Goal: Purchase product/service

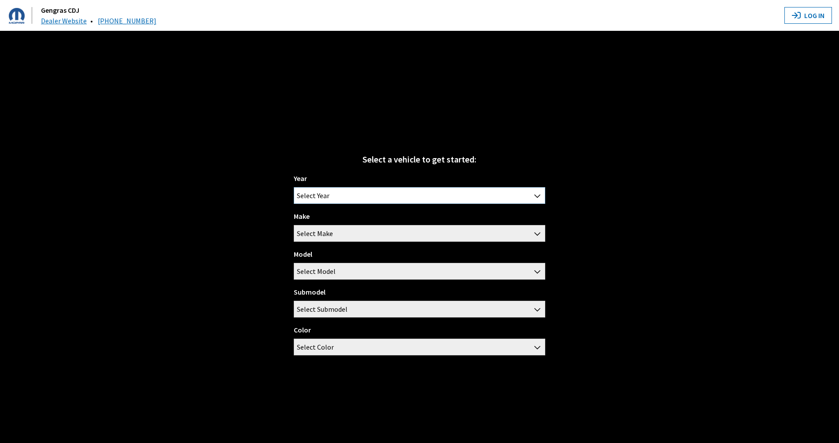
click at [349, 193] on span "Select Year" at bounding box center [419, 196] width 251 height 16
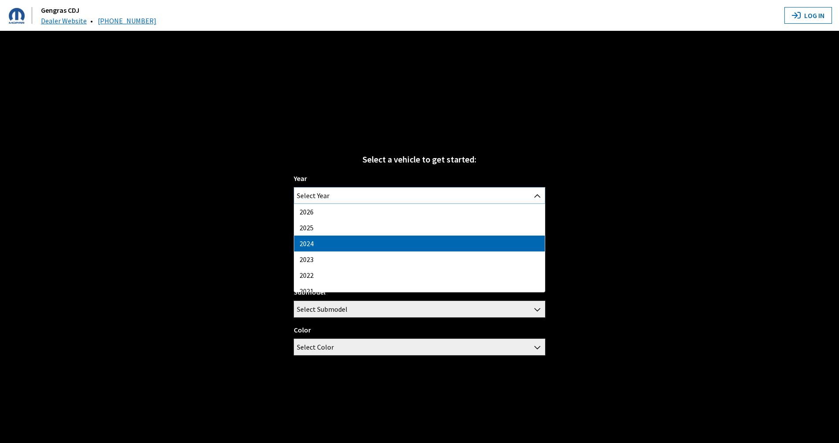
select select "42"
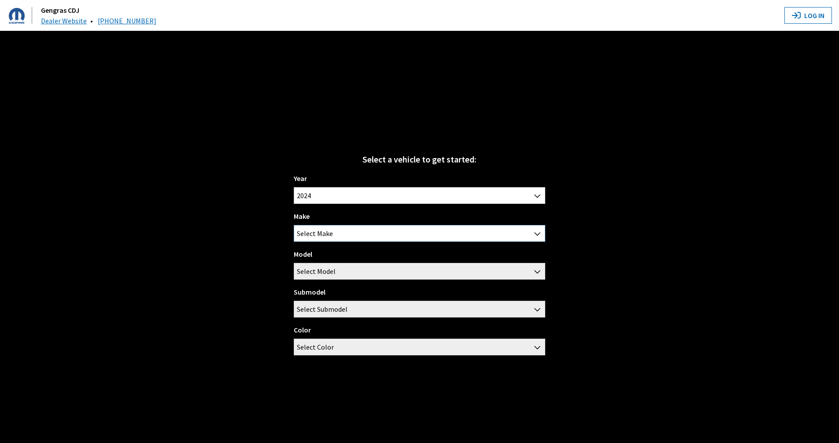
click at [349, 232] on span "Select Make" at bounding box center [419, 233] width 251 height 16
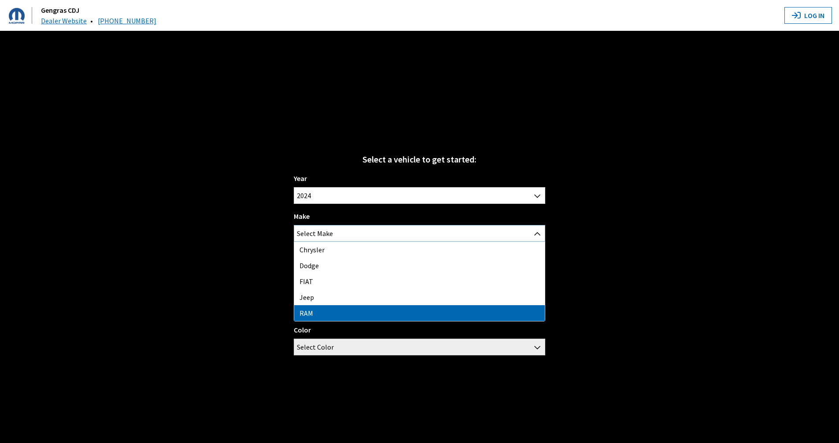
select select "34"
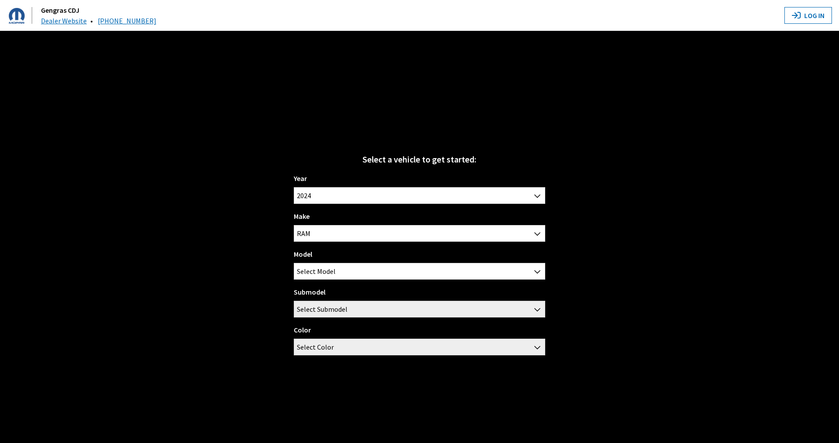
click at [341, 262] on div "Model 1500 2500 3500 ProMaster 1500 ProMaster 2500 ProMaster 3500 Promaster EV …" at bounding box center [419, 264] width 251 height 31
click at [340, 275] on span "Select Model" at bounding box center [419, 271] width 251 height 16
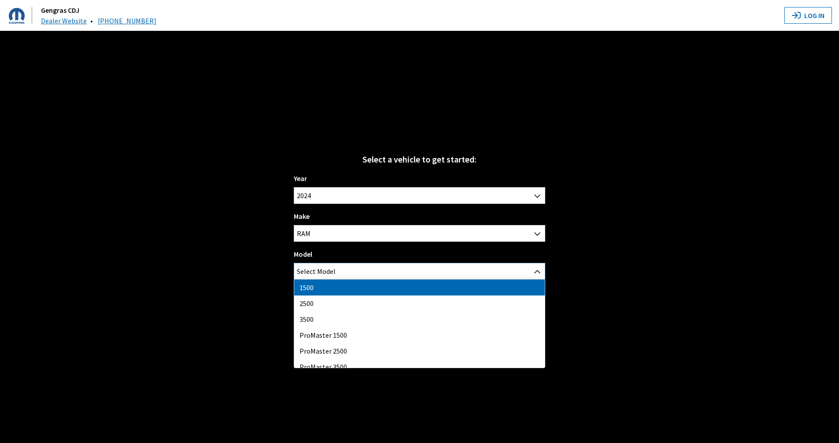
select select "1113"
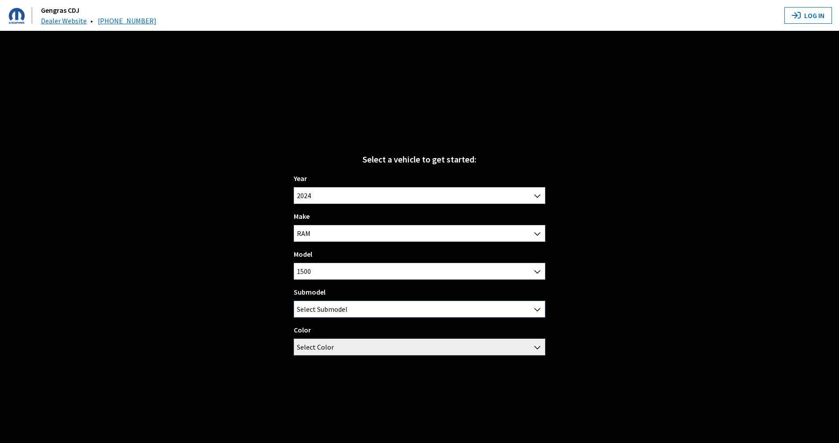
click at [333, 309] on span "Select Submodel" at bounding box center [322, 309] width 51 height 16
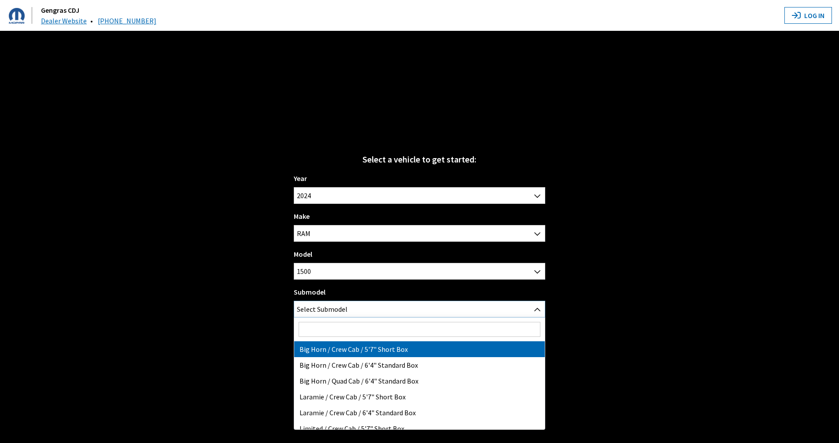
select select "3378"
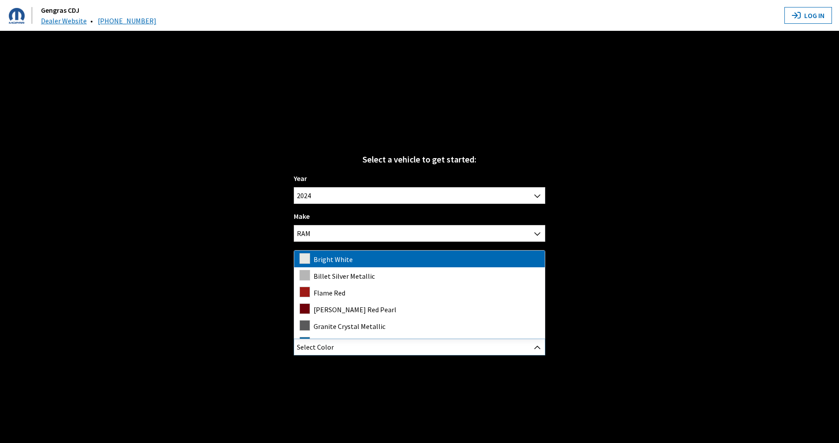
click at [347, 345] on span "Select Color" at bounding box center [419, 347] width 251 height 16
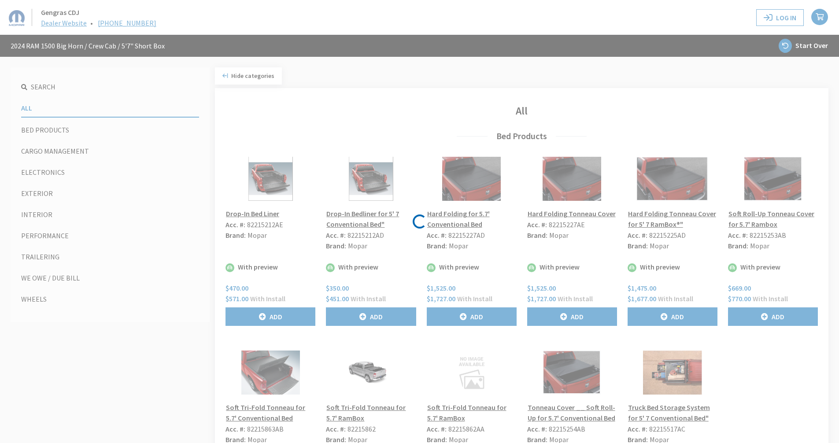
click at [52, 126] on div "Loading..." at bounding box center [419, 221] width 839 height 443
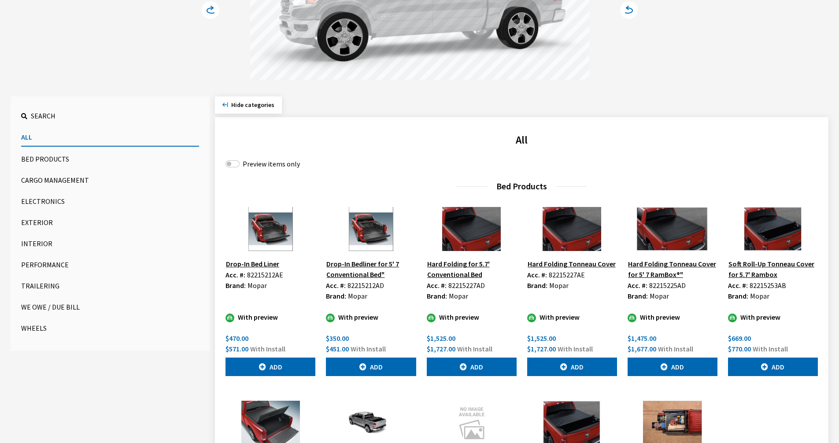
scroll to position [132, 0]
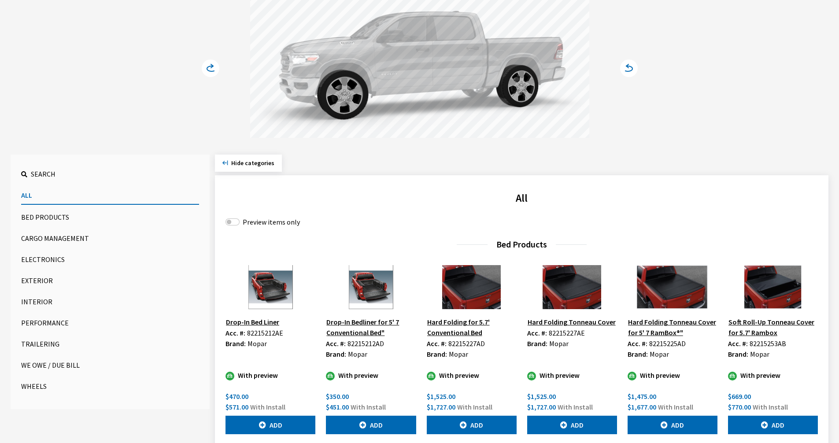
click at [45, 240] on button "Cargo Management" at bounding box center [110, 238] width 178 height 18
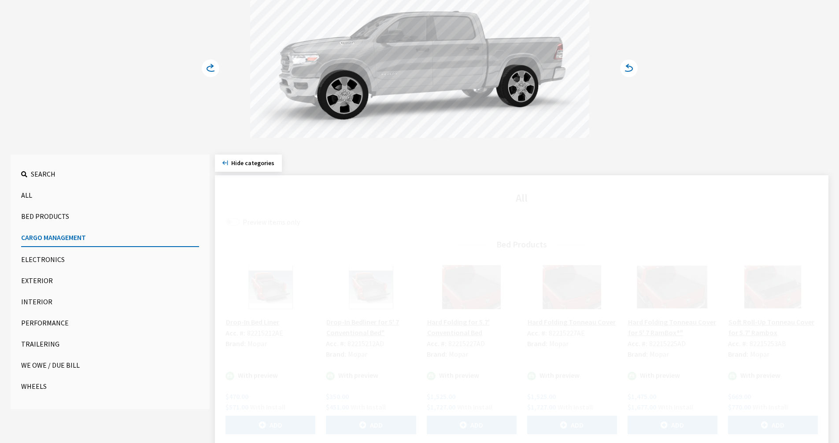
scroll to position [124, 0]
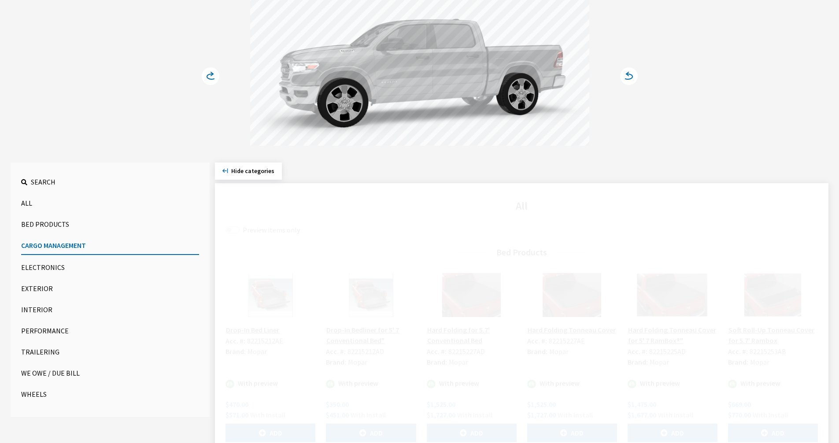
click at [46, 260] on button "Electronics" at bounding box center [110, 267] width 178 height 18
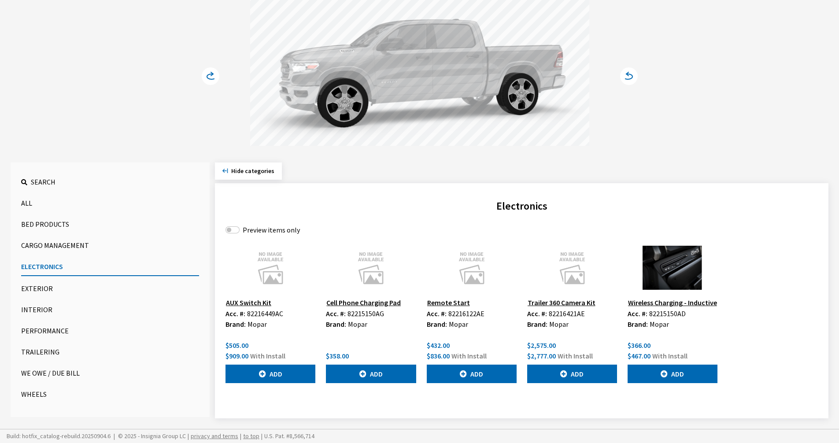
click at [48, 246] on button "Cargo Management" at bounding box center [110, 245] width 178 height 18
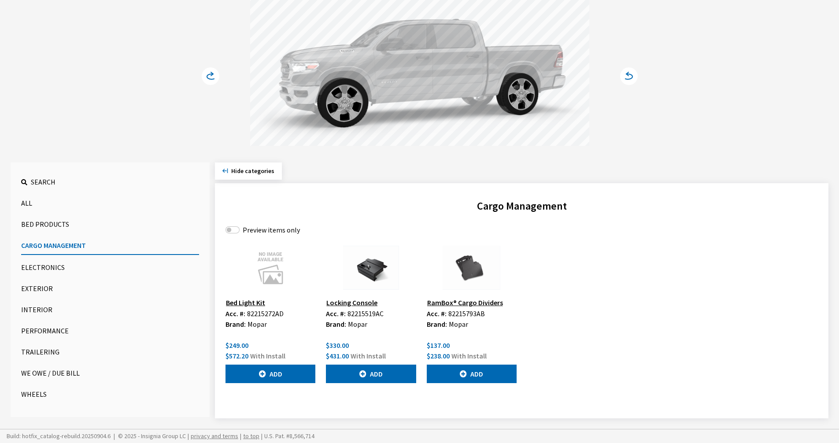
click at [47, 222] on button "Bed Products" at bounding box center [110, 224] width 178 height 18
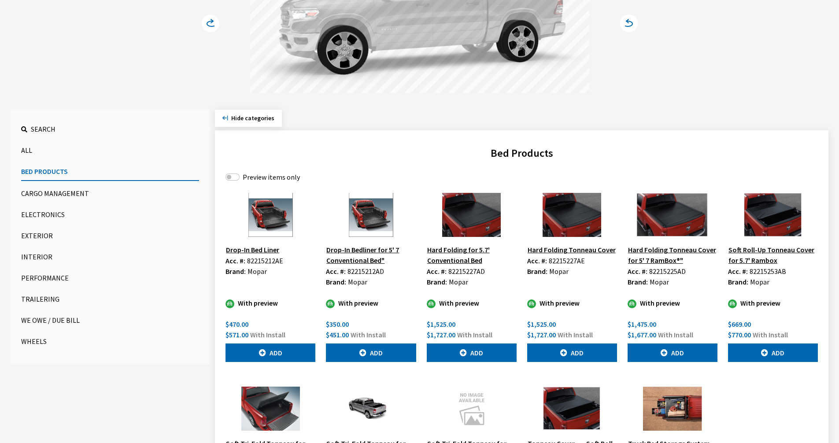
scroll to position [174, 0]
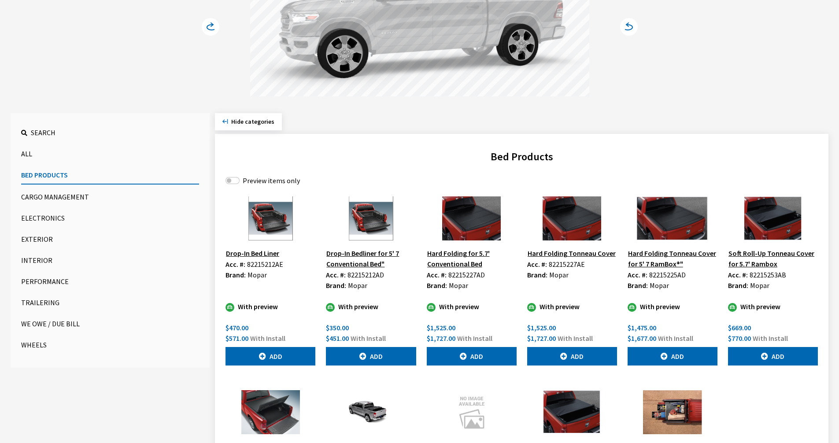
click at [57, 205] on button "Cargo Management" at bounding box center [110, 197] width 178 height 18
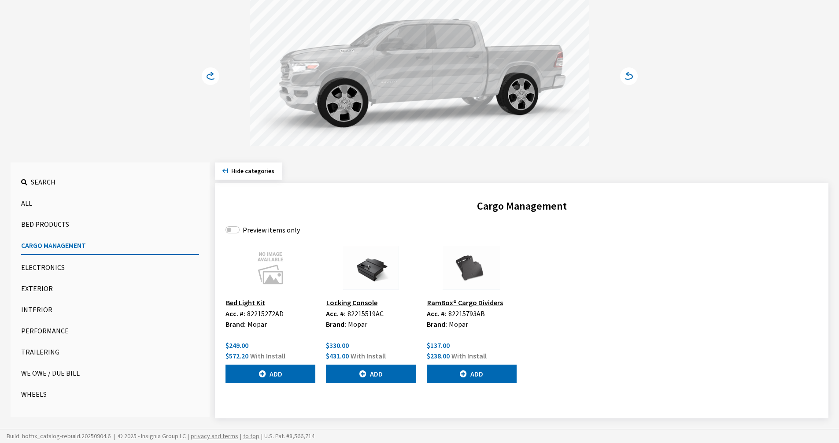
scroll to position [0, 0]
